Goal: Information Seeking & Learning: Understand process/instructions

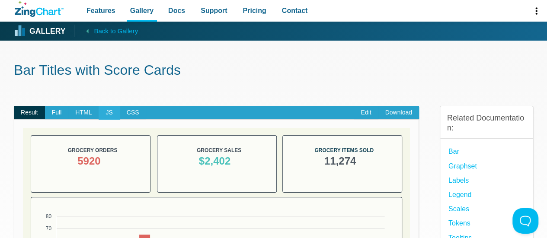
click at [113, 109] on span "JS" at bounding box center [109, 113] width 21 height 14
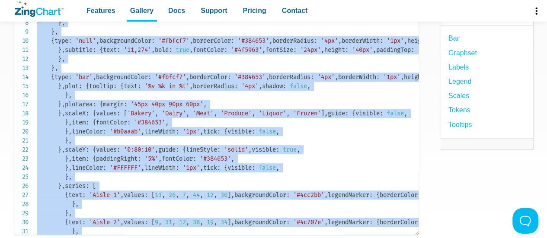
scroll to position [55, 0]
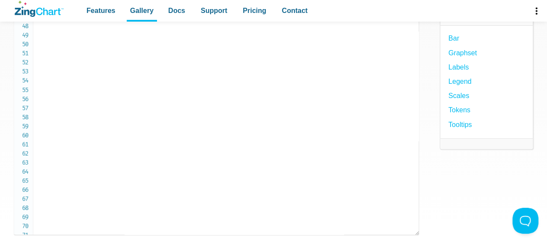
scroll to position [415, 0]
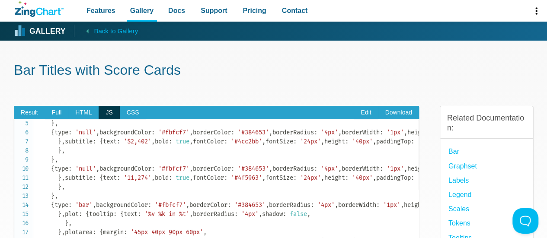
scroll to position [0, 0]
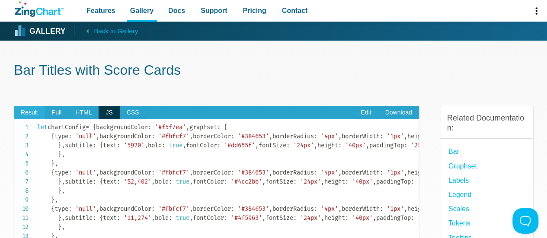
click at [29, 113] on span "Result" at bounding box center [29, 113] width 31 height 14
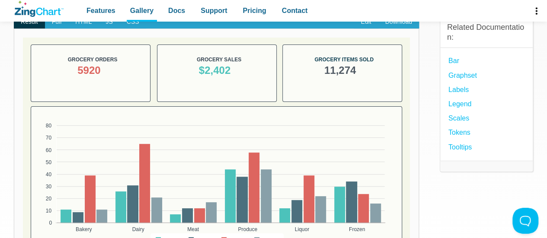
scroll to position [92, 0]
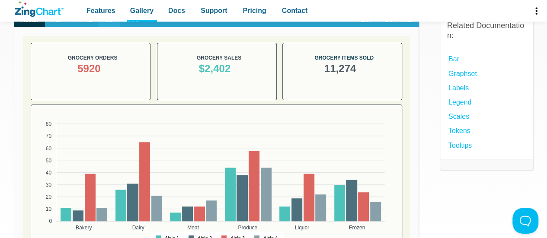
click at [109, 25] on span "JS" at bounding box center [109, 20] width 21 height 14
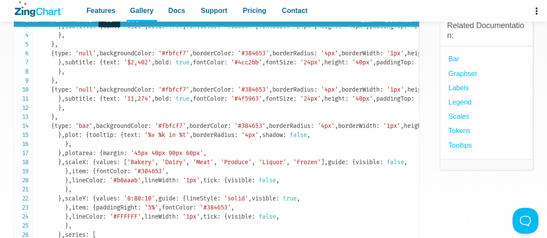
scroll to position [20, 0]
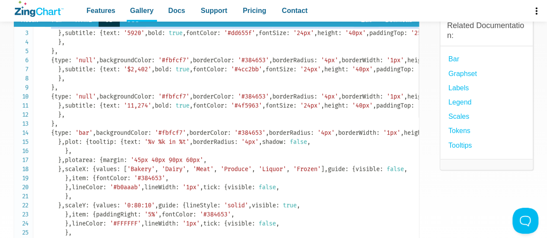
drag, startPoint x: 51, startPoint y: 42, endPoint x: 130, endPoint y: 147, distance: 131.2
click at [130, 147] on code "let chartConfig = { backgroundColor : '#f5f7ea' , graphset : [ { type : 'null' …" at bounding box center [227, 205] width 381 height 390
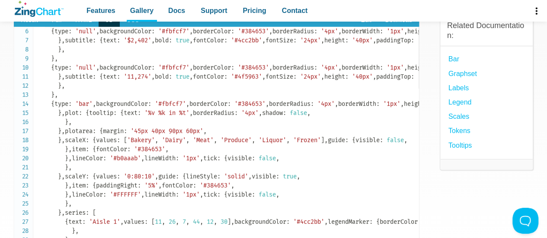
scroll to position [0, 0]
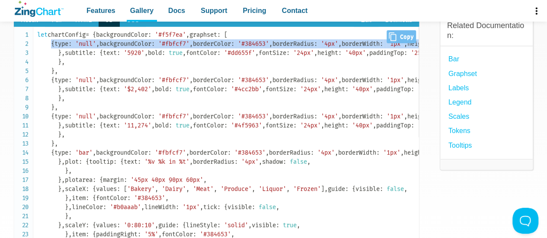
click at [60, 68] on code "let chartConfig = { backgroundColor : '#f5f7ea' , graphset : [ { type : 'null' …" at bounding box center [227, 225] width 381 height 390
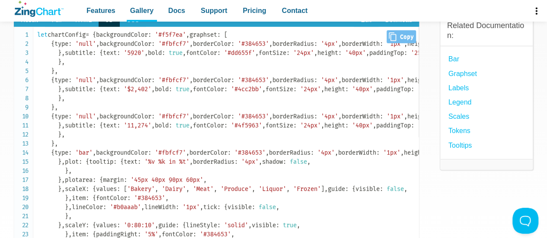
click at [51, 48] on span "{" at bounding box center [52, 43] width 3 height 7
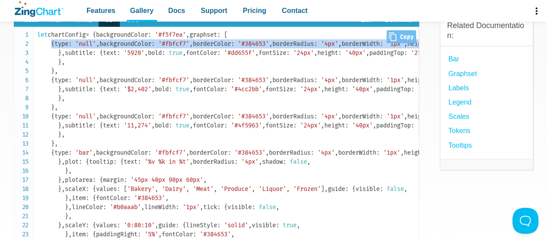
drag, startPoint x: 51, startPoint y: 60, endPoint x: 155, endPoint y: 175, distance: 154.9
click at [155, 175] on code "let chartConfig = { backgroundColor : '#f5f7ea' , graphset : [ { type : 'null' …" at bounding box center [227, 225] width 381 height 390
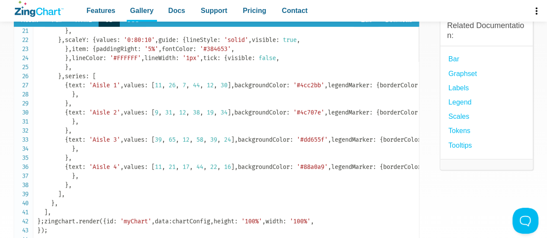
scroll to position [183, 0]
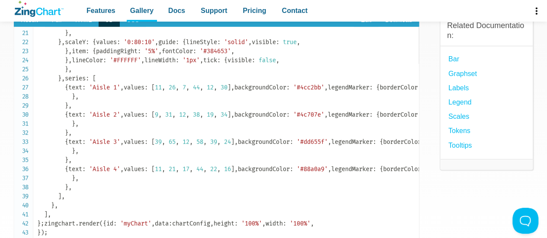
click at [101, 123] on code "let chartConfig = { backgroundColor : '#f5f7ea' , graphset : [ { type : 'null' …" at bounding box center [227, 42] width 381 height 390
copy code "{ type : 'null' , backgroundColor : '#fbfcf7' , borderColor : '#384653' , borde…"
